Goal: Feedback & Contribution: Contribute content

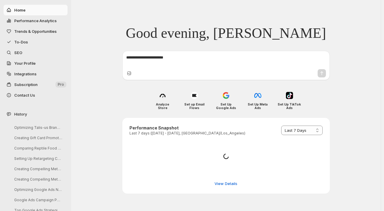
select select "*********"
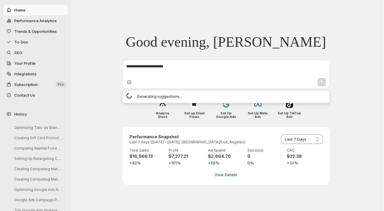
click at [129, 69] on textarea at bounding box center [226, 70] width 200 height 12
paste textarea "**********"
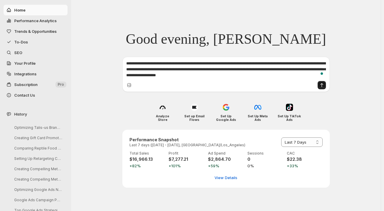
type textarea "**********"
click at [323, 85] on icon "Send message" at bounding box center [322, 85] width 6 height 6
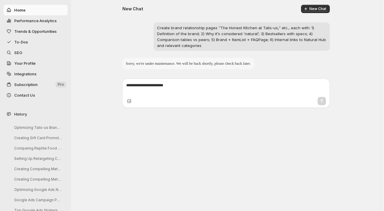
click at [18, 50] on span "SEO" at bounding box center [40, 53] width 52 height 6
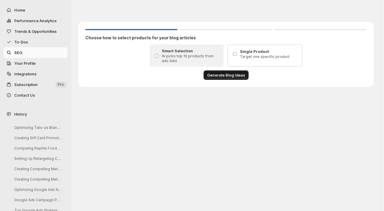
click at [222, 76] on span "Generate Blog Ideas" at bounding box center [226, 75] width 38 height 6
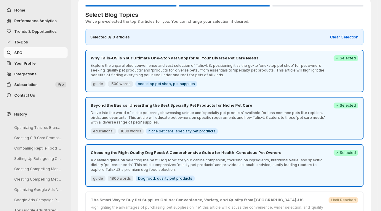
scroll to position [27, 0]
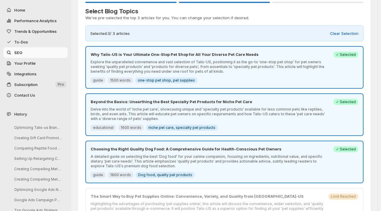
click at [345, 57] on span "Success ✓ Selected" at bounding box center [345, 55] width 25 height 6
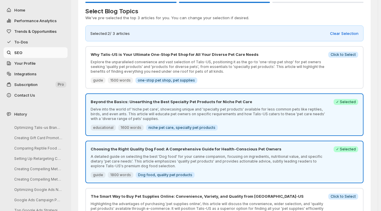
click at [350, 100] on span "✓ Selected" at bounding box center [346, 102] width 20 height 5
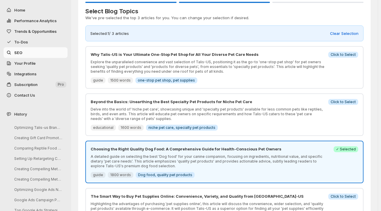
click at [345, 147] on span "✓ Selected" at bounding box center [346, 149] width 20 height 5
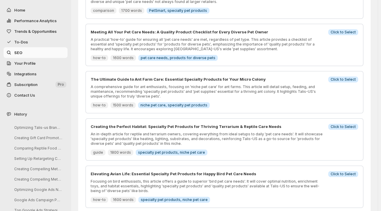
scroll to position [305, 0]
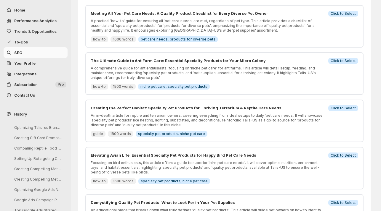
click at [354, 59] on span "Click to Select" at bounding box center [343, 61] width 25 height 5
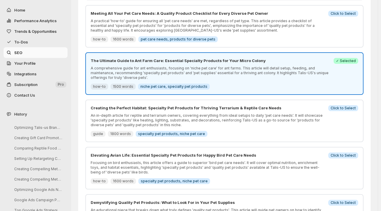
click at [346, 100] on div "Creating the Perfect Habitat: Specialty Pet Products for Thriving Terrarium & R…" at bounding box center [224, 121] width 278 height 43
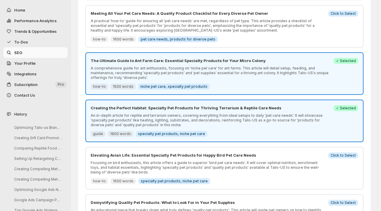
click at [348, 153] on span "Click to Select" at bounding box center [343, 155] width 25 height 5
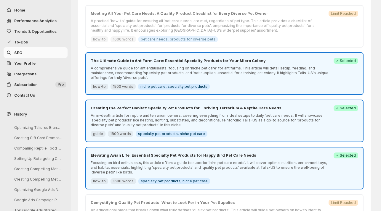
scroll to position [351, 0]
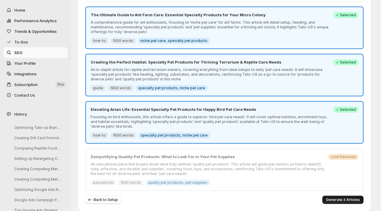
click at [347, 198] on span "Generate 3 Articles" at bounding box center [343, 200] width 34 height 5
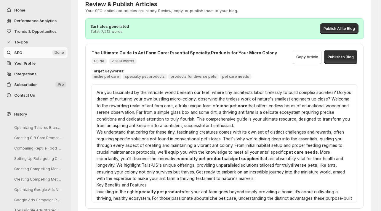
scroll to position [36, 0]
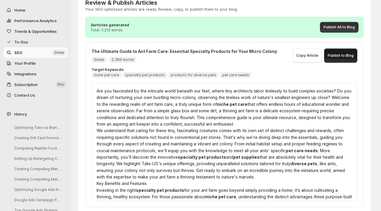
click at [347, 59] on button "Publish to Blog" at bounding box center [340, 56] width 33 height 14
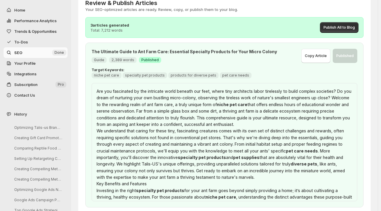
scroll to position [39, 0]
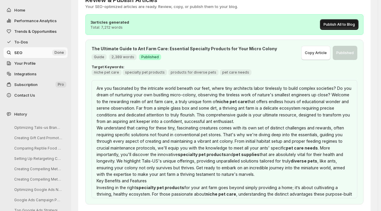
click at [348, 25] on span "Publish All to Blog" at bounding box center [338, 24] width 31 height 5
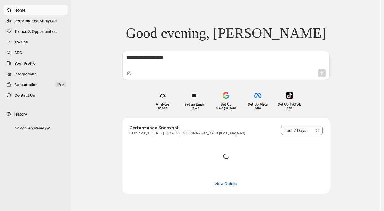
select select "*********"
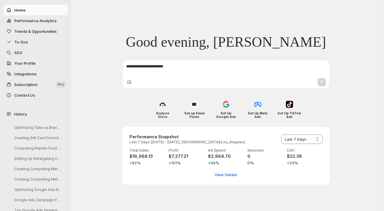
click at [19, 54] on span "SEO" at bounding box center [18, 52] width 8 height 5
